Goal: Transaction & Acquisition: Purchase product/service

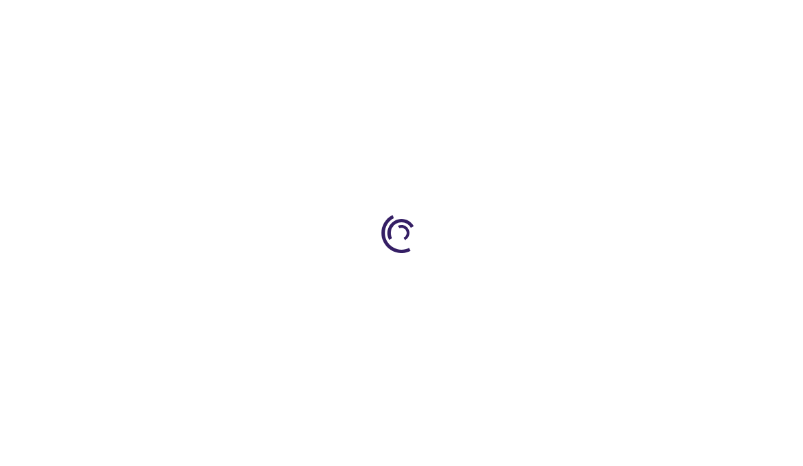
type input "0"
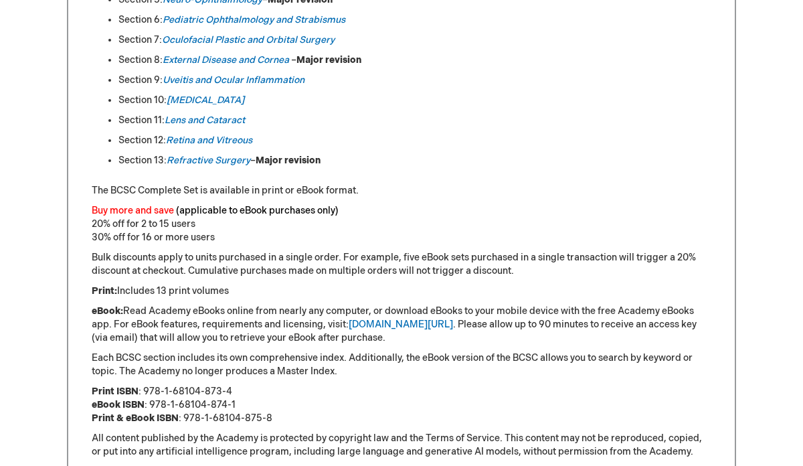
scroll to position [932, 0]
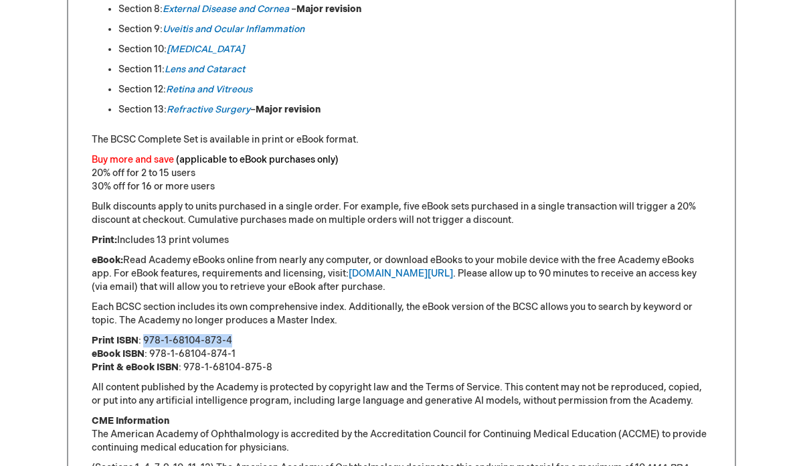
drag, startPoint x: 143, startPoint y: 339, endPoint x: 228, endPoint y: 337, distance: 85.0
click at [228, 337] on p "Print ISBN : 978-1-68104-873-4 eBook ISBN : 978-1-68104-874-1 Print & eBook ISB…" at bounding box center [402, 354] width 620 height 40
copy p "978-1-68104-873-4"
